Goal: Task Accomplishment & Management: Use online tool/utility

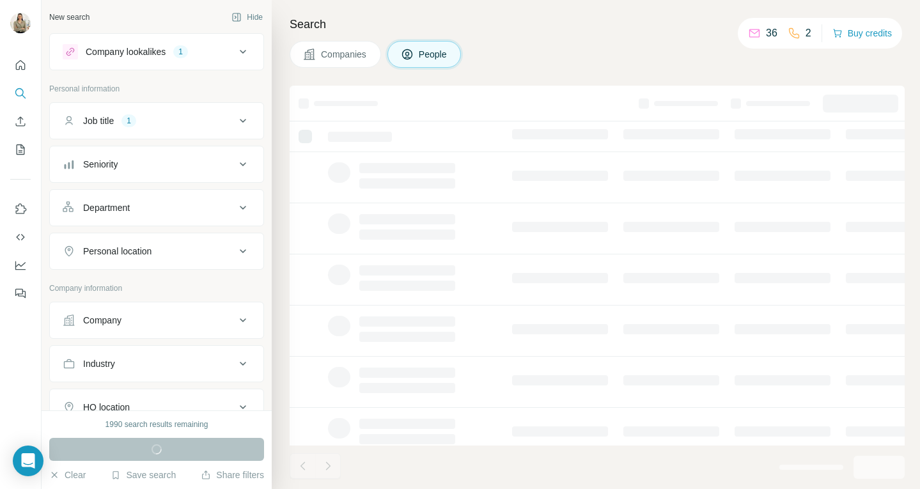
click at [213, 116] on div "Job title 1" at bounding box center [149, 120] width 173 height 13
